Goal: Task Accomplishment & Management: Manage account settings

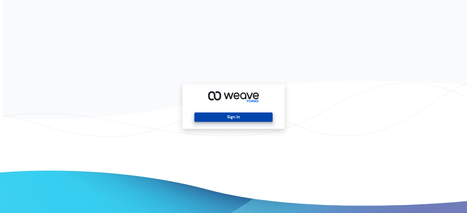
click at [226, 118] on button "Sign In" at bounding box center [233, 117] width 78 height 9
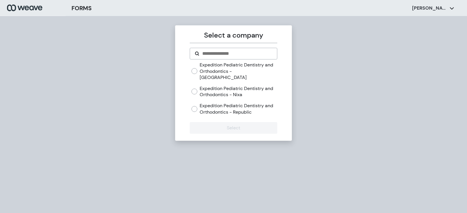
drag, startPoint x: 246, startPoint y: 100, endPoint x: 256, endPoint y: 93, distance: 11.9
click at [246, 103] on label "Expedition Pediatric Dentistry and Orthodontics - Republic" at bounding box center [238, 109] width 77 height 13
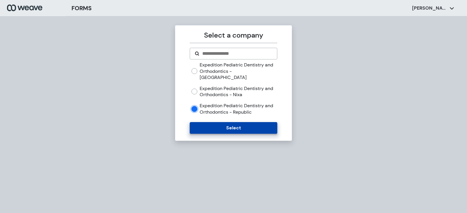
click at [254, 126] on button "Select" at bounding box center [233, 128] width 87 height 12
